Goal: Transaction & Acquisition: Purchase product/service

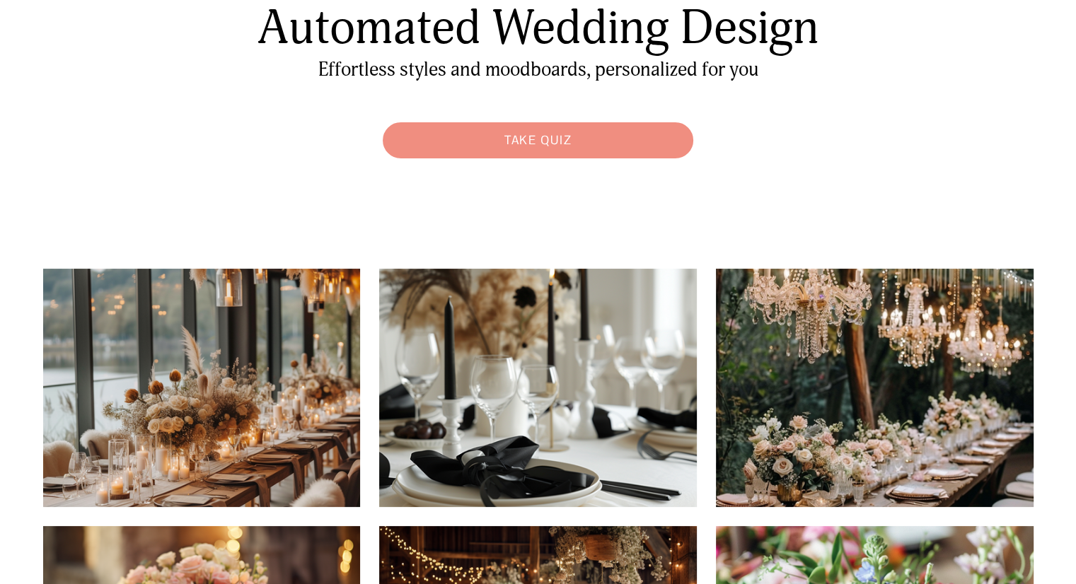
scroll to position [139, 0]
click at [561, 137] on link "Take Quiz" at bounding box center [538, 140] width 325 height 50
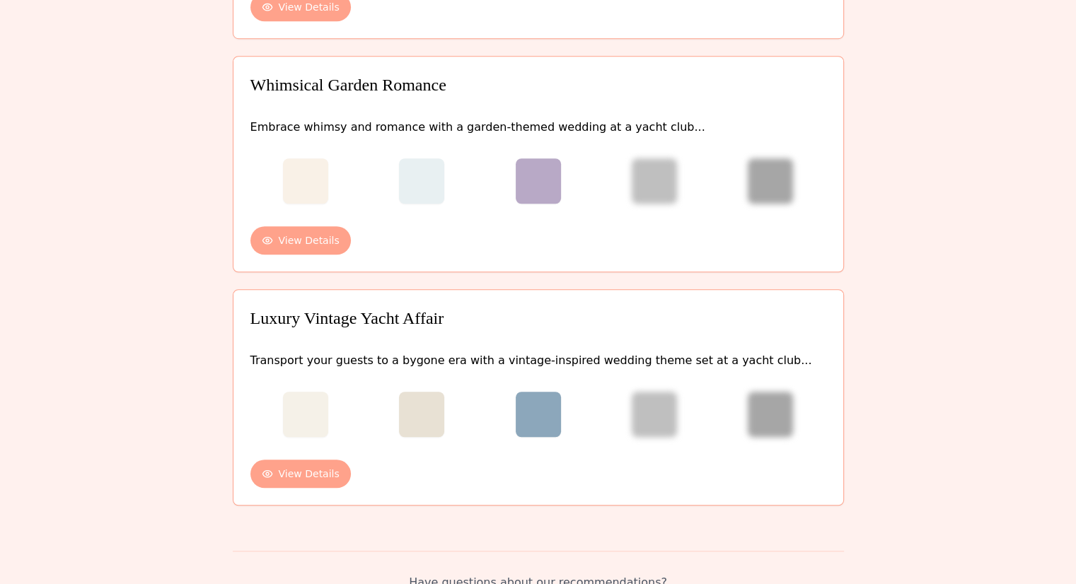
scroll to position [1009, 0]
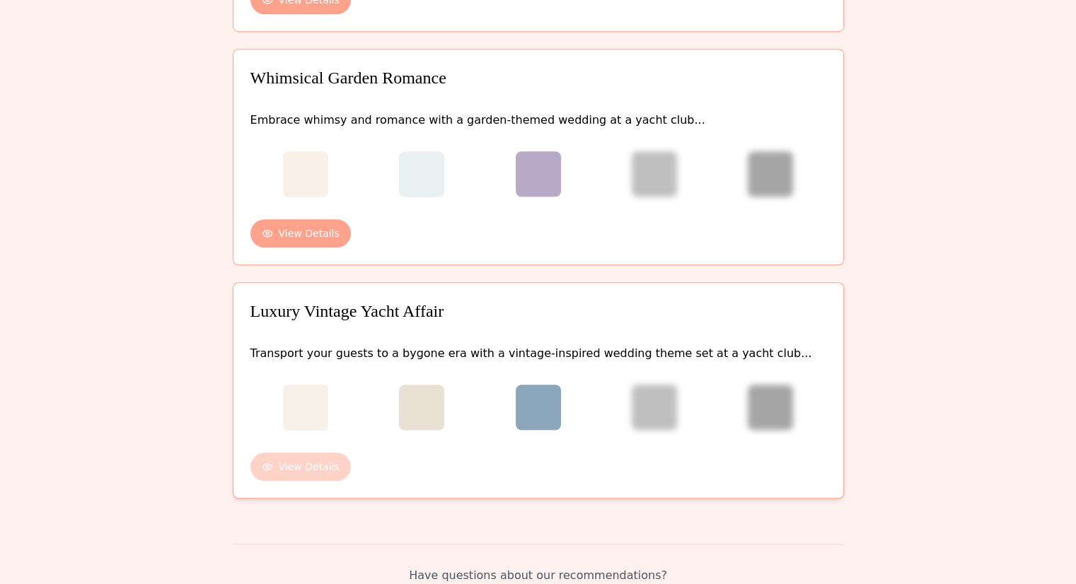
drag, startPoint x: 990, startPoint y: 265, endPoint x: 296, endPoint y: 434, distance: 714.0
click at [296, 453] on button "View Details" at bounding box center [300, 467] width 100 height 28
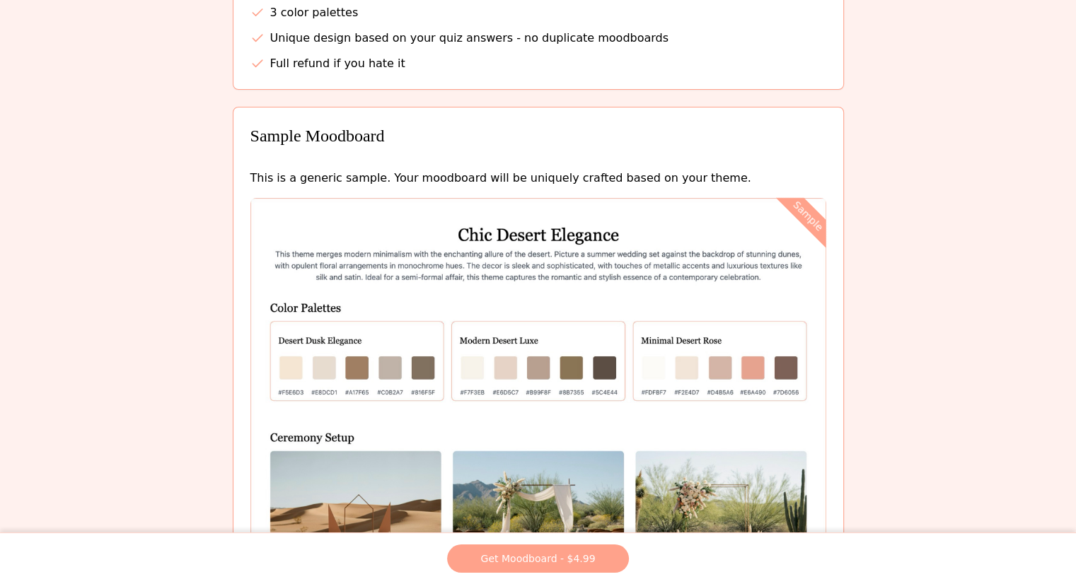
scroll to position [699, 0]
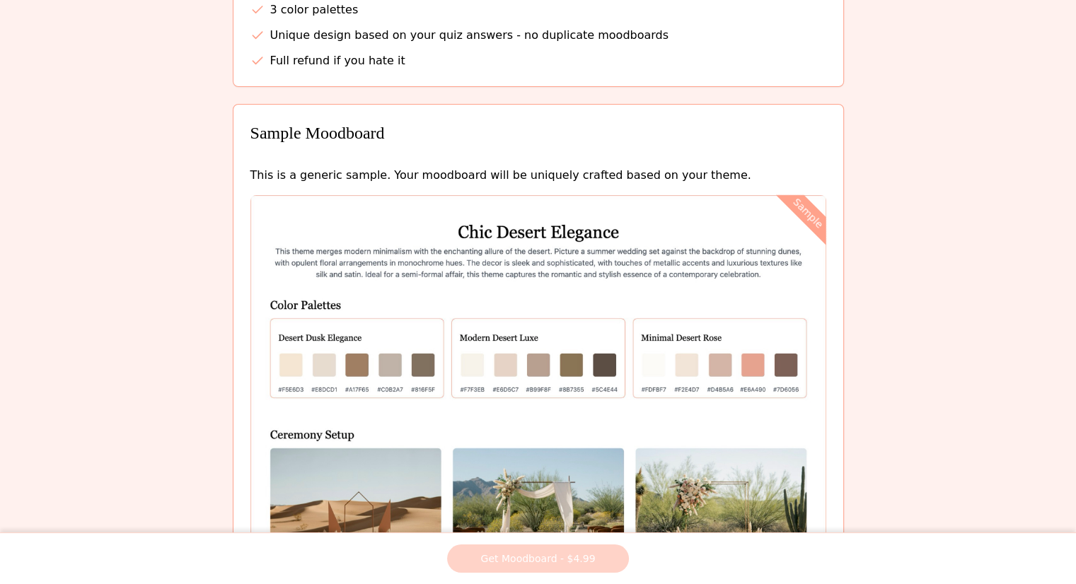
click at [578, 559] on button "Get Moodboard - $4.99" at bounding box center [538, 559] width 182 height 28
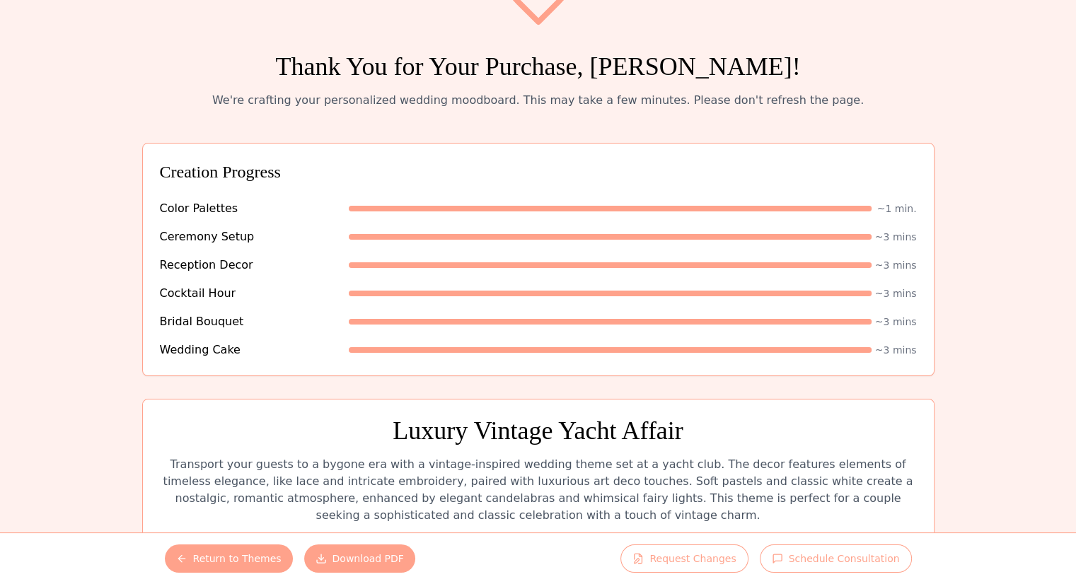
scroll to position [59, 0]
